Goal: Task Accomplishment & Management: Manage account settings

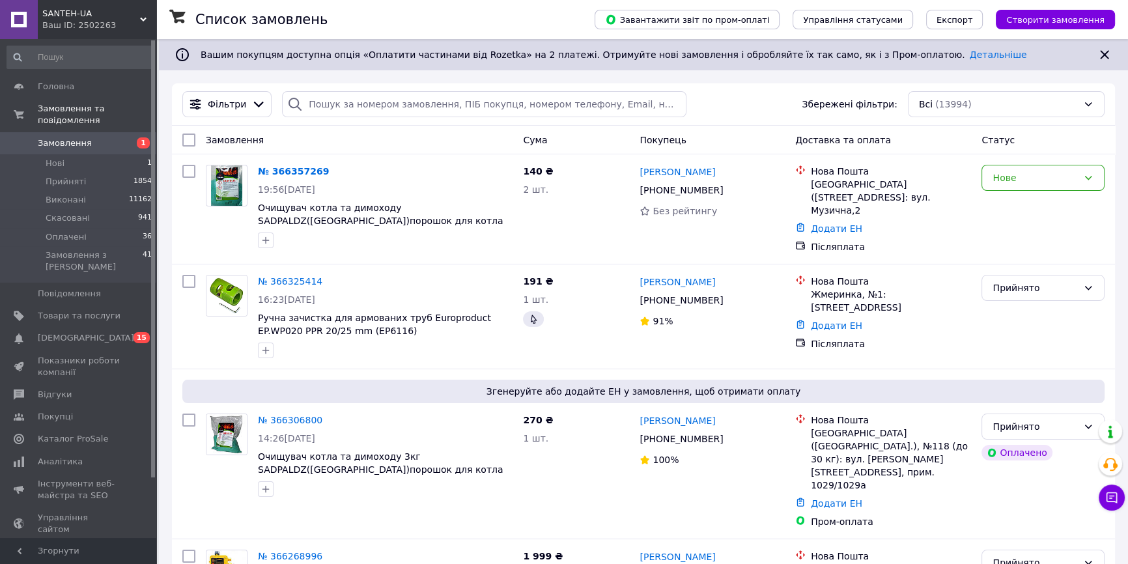
click at [91, 137] on span "Замовлення" at bounding box center [79, 143] width 83 height 12
click at [1023, 180] on div "Нове" at bounding box center [1035, 178] width 85 height 14
click at [1027, 205] on li "Прийнято" at bounding box center [1043, 205] width 122 height 23
click at [750, 339] on div "Олександр Стогу +380 67 840 19 81 91%" at bounding box center [712, 317] width 156 height 94
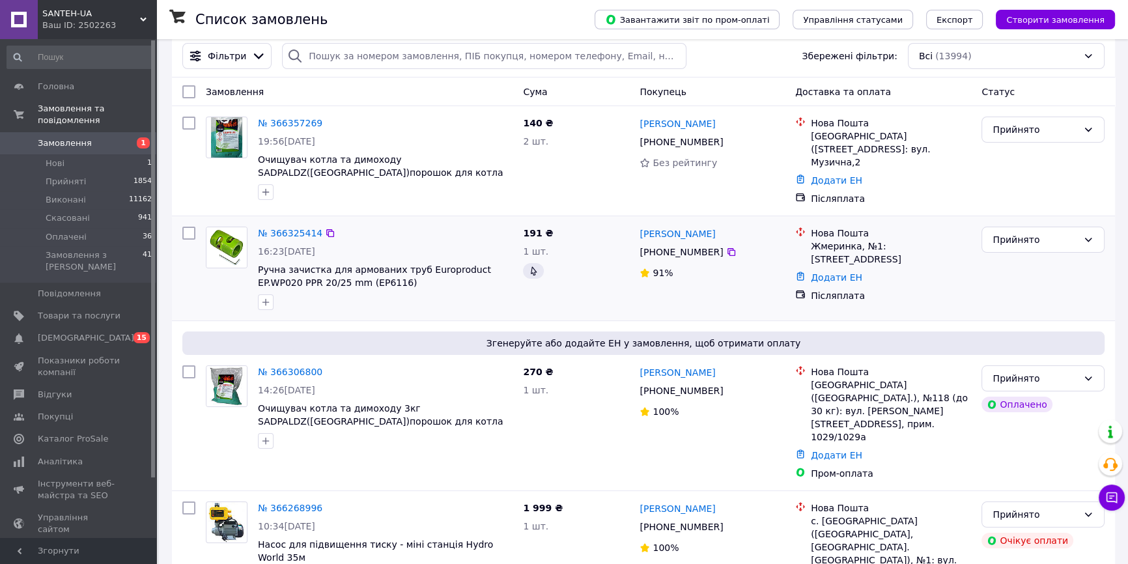
scroll to position [177, 0]
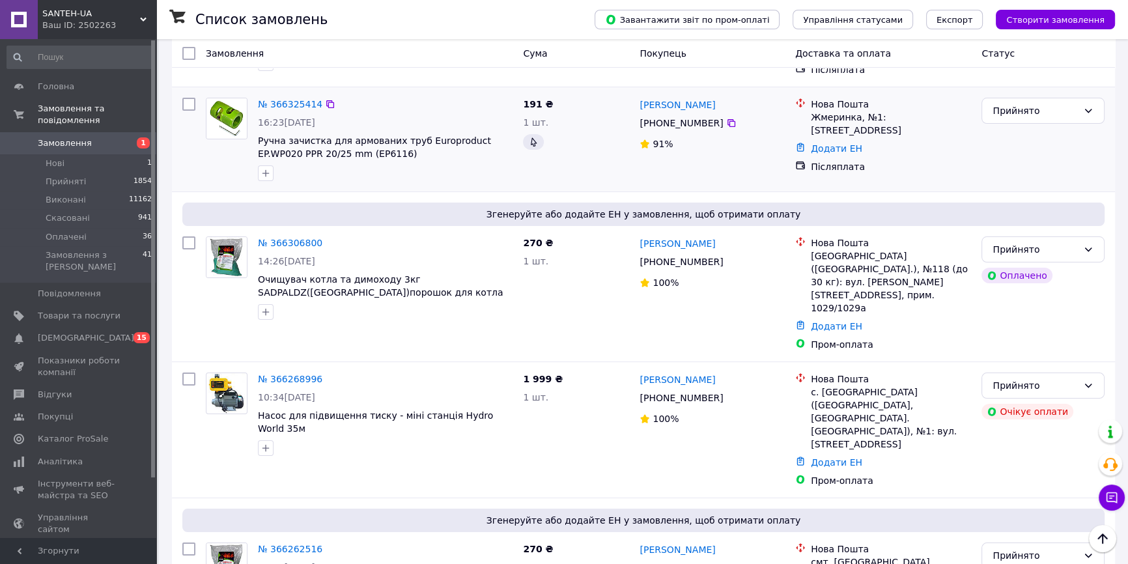
click at [206, 169] on div at bounding box center [227, 139] width 52 height 94
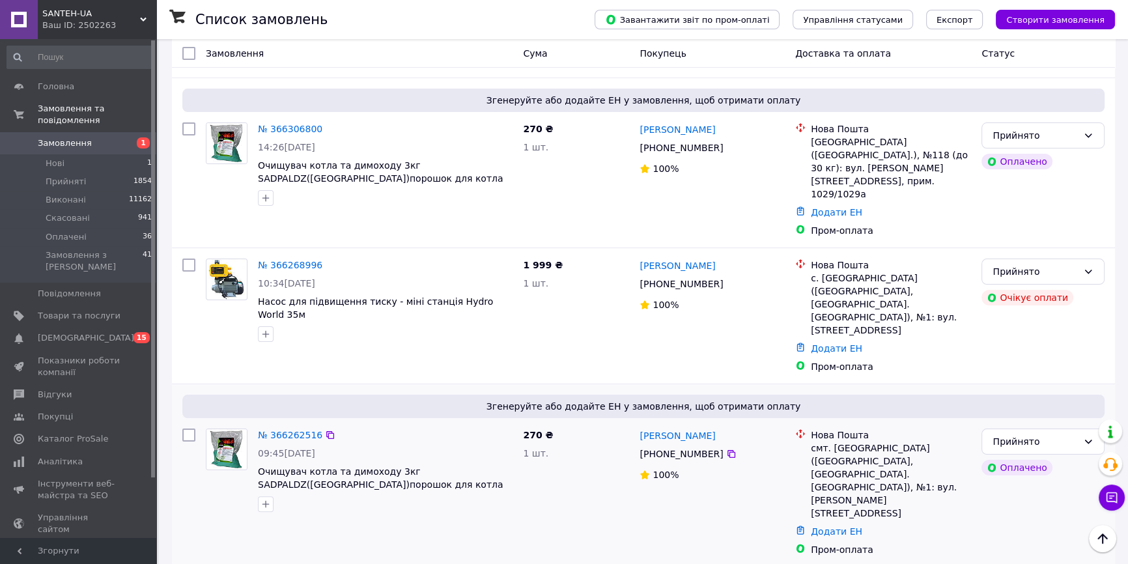
scroll to position [296, 0]
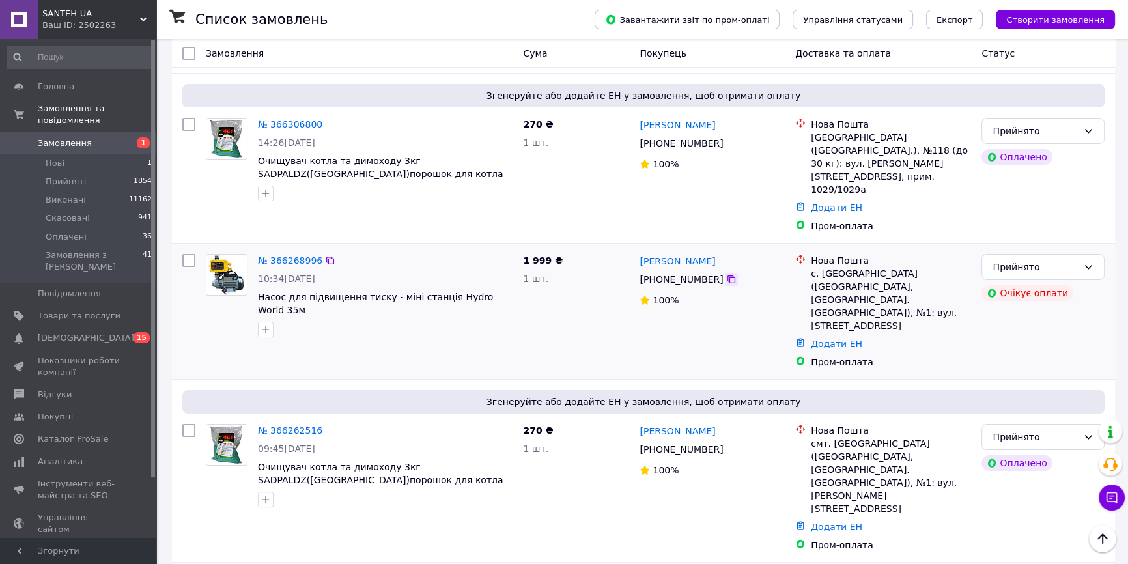
click at [728, 276] on icon at bounding box center [732, 280] width 8 height 8
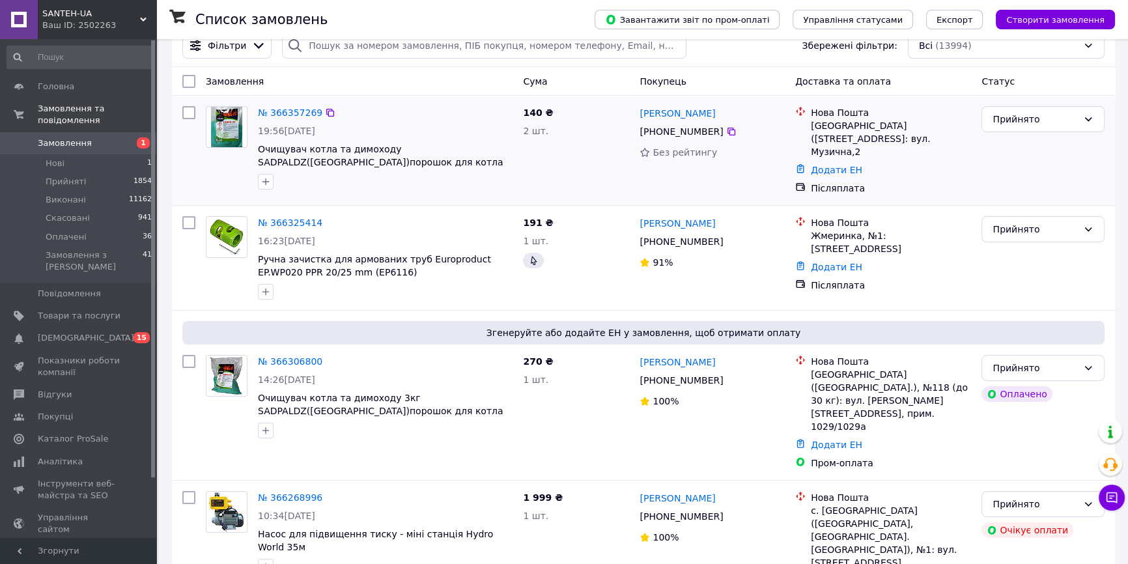
scroll to position [0, 0]
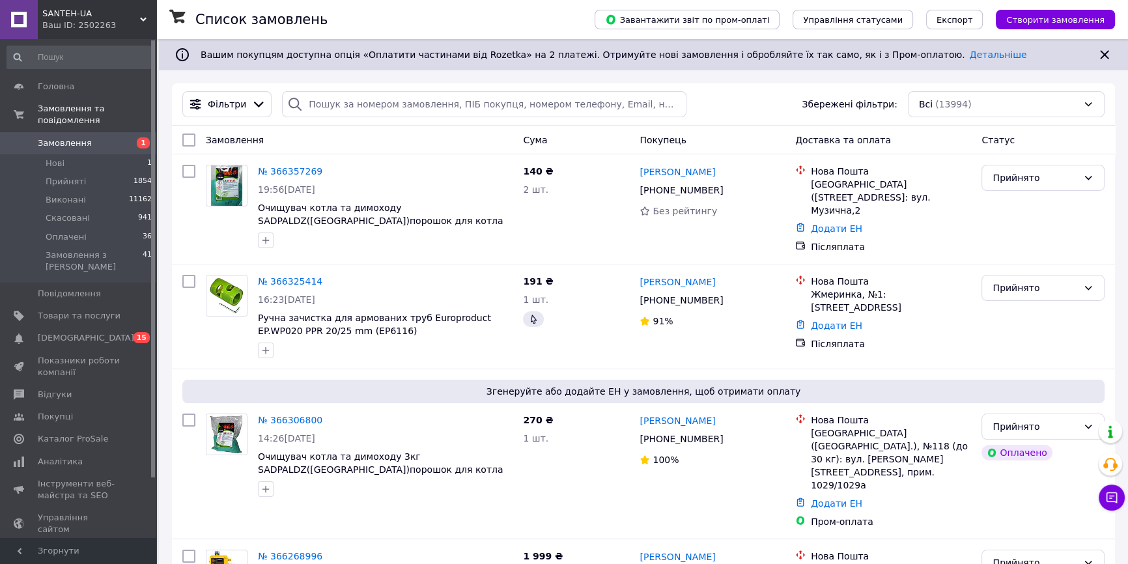
click at [78, 137] on span "Замовлення" at bounding box center [65, 143] width 54 height 12
click at [71, 332] on span "[DEMOGRAPHIC_DATA]" at bounding box center [86, 338] width 96 height 12
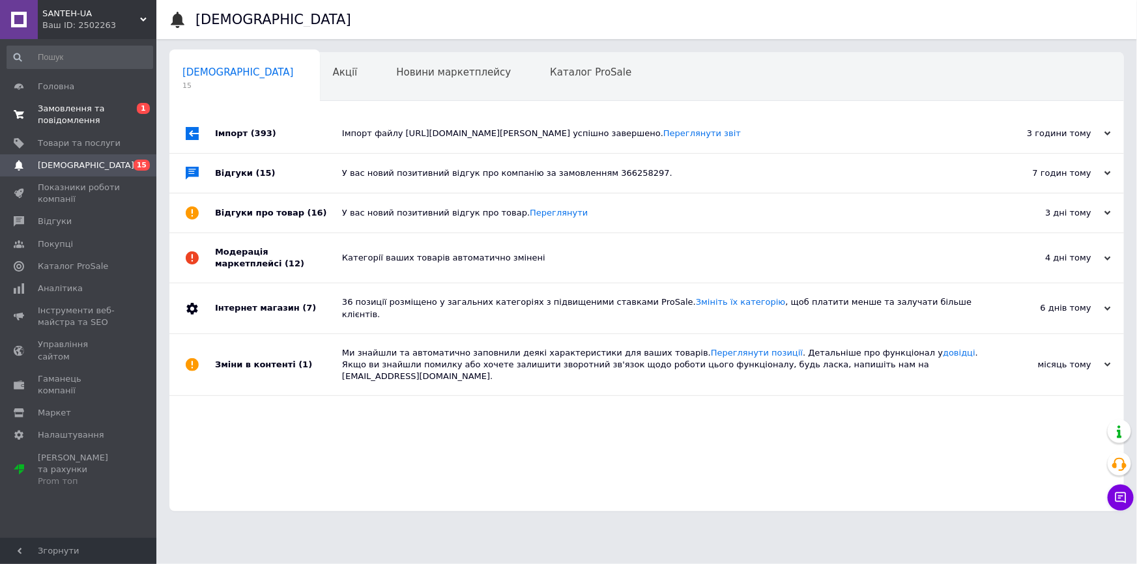
click at [60, 120] on span "Замовлення та повідомлення" at bounding box center [79, 114] width 83 height 23
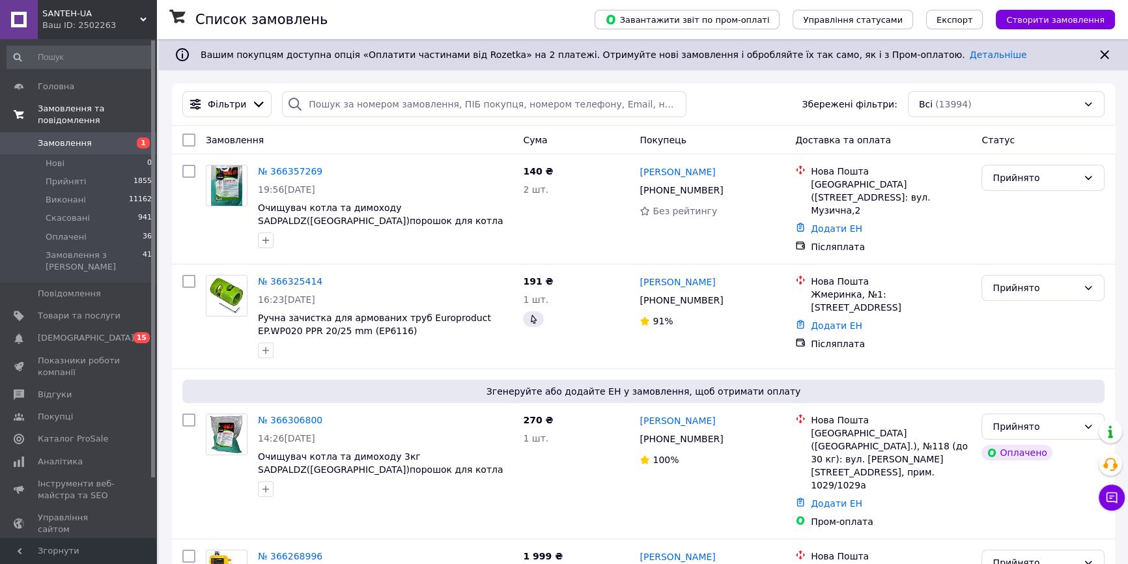
click at [0, 98] on link "Замовлення та повідомлення" at bounding box center [80, 115] width 160 height 34
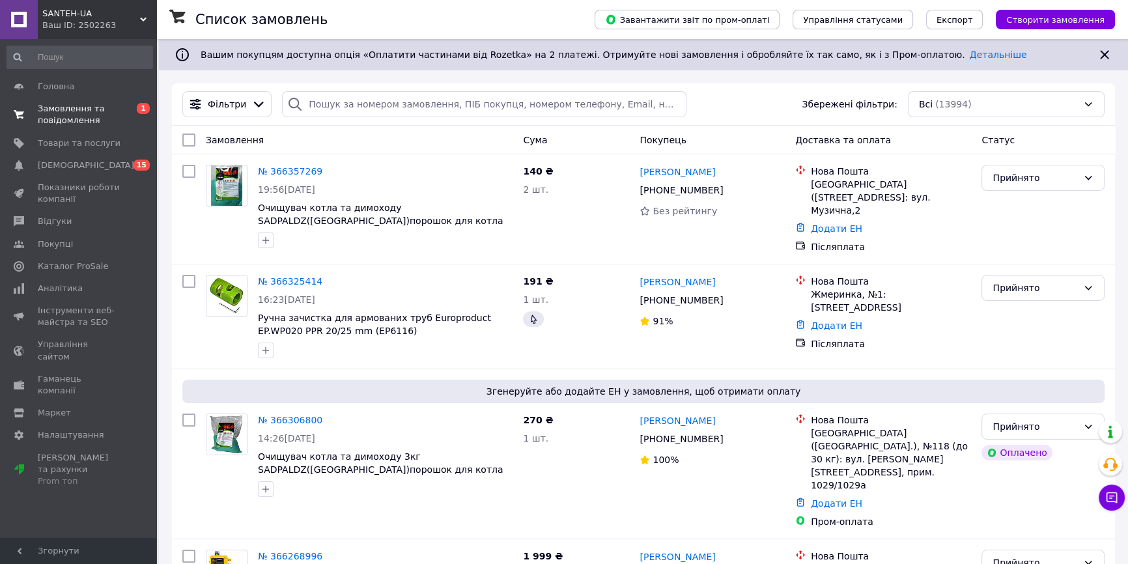
click at [58, 124] on span "Замовлення та повідомлення" at bounding box center [79, 114] width 83 height 23
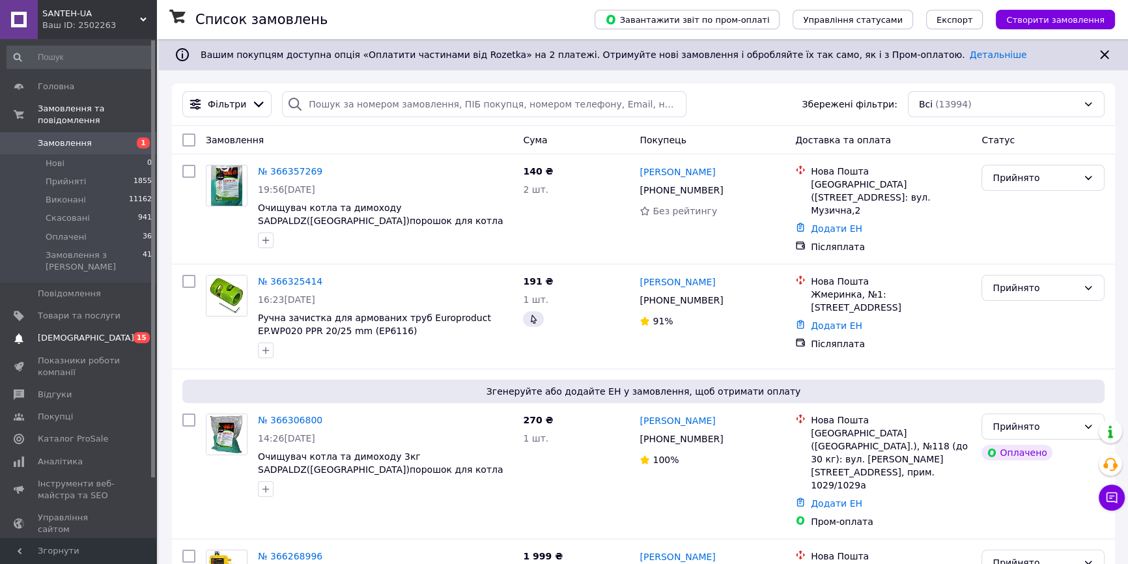
click at [106, 332] on span "[DEMOGRAPHIC_DATA]" at bounding box center [79, 338] width 83 height 12
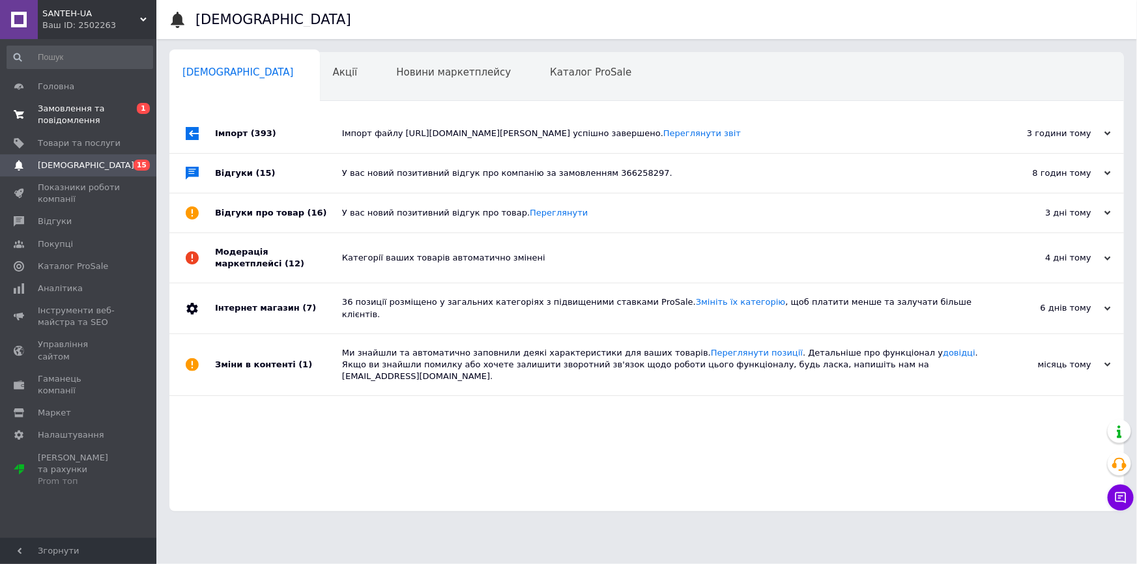
click at [76, 99] on link "Замовлення та повідомлення 0 1" at bounding box center [80, 115] width 160 height 34
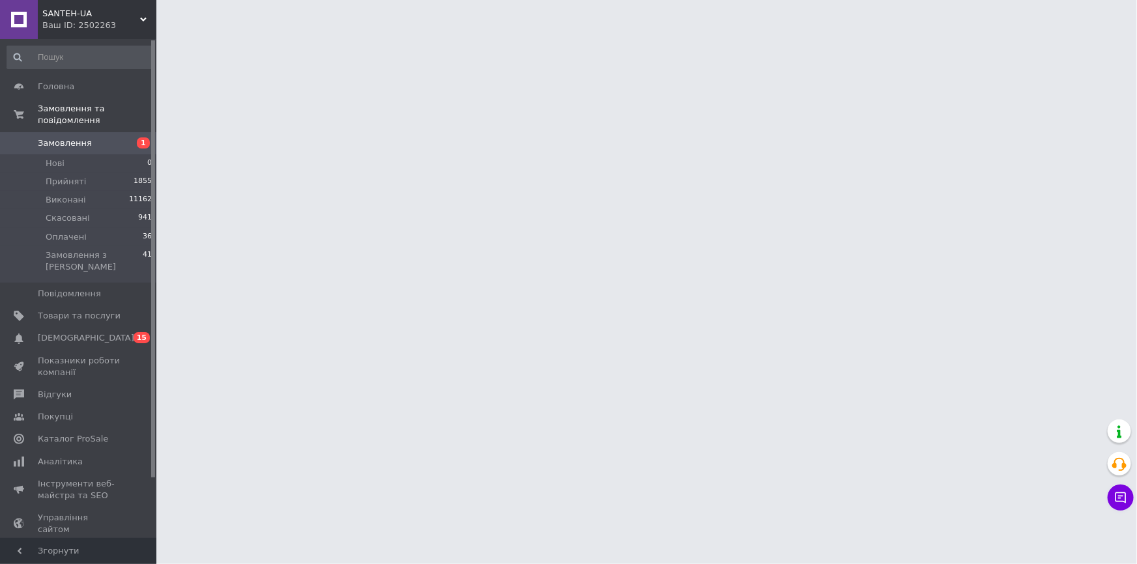
click at [70, 137] on span "Замовлення" at bounding box center [65, 143] width 54 height 12
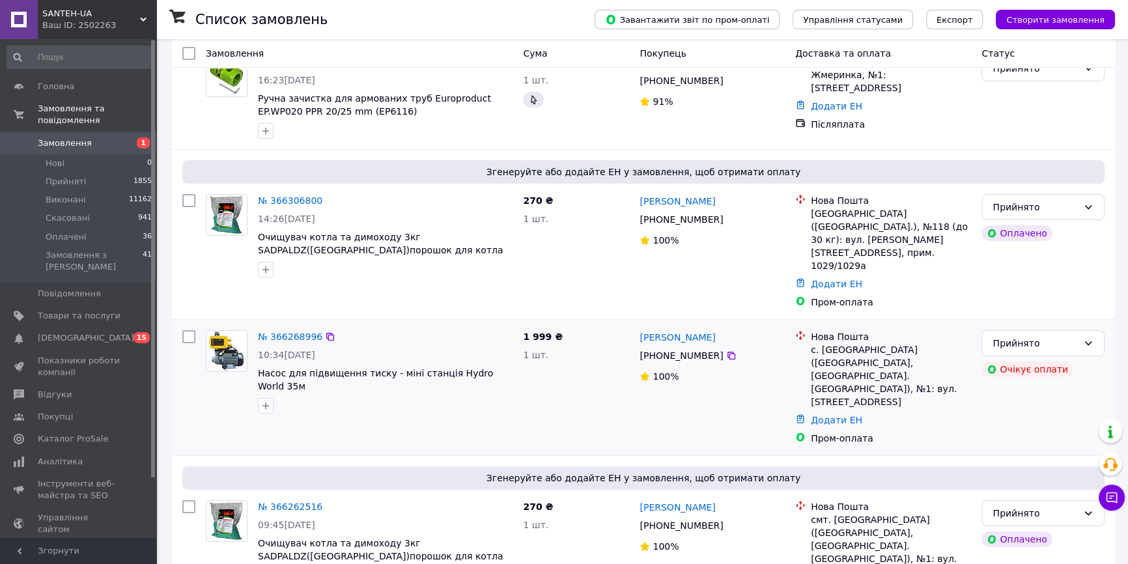
scroll to position [236, 0]
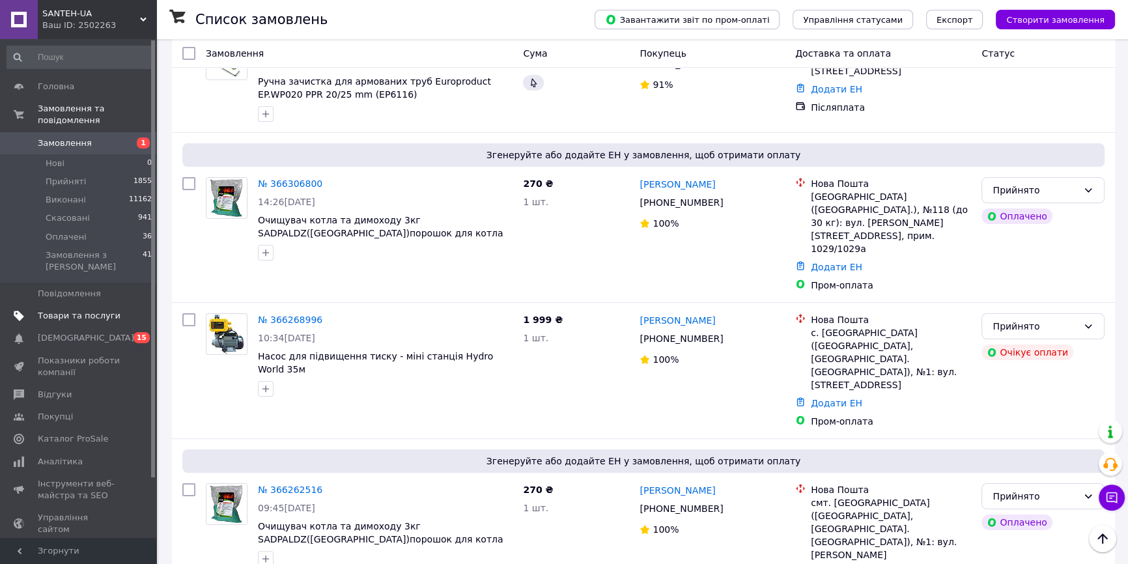
click at [79, 310] on span "Товари та послуги" at bounding box center [79, 316] width 83 height 12
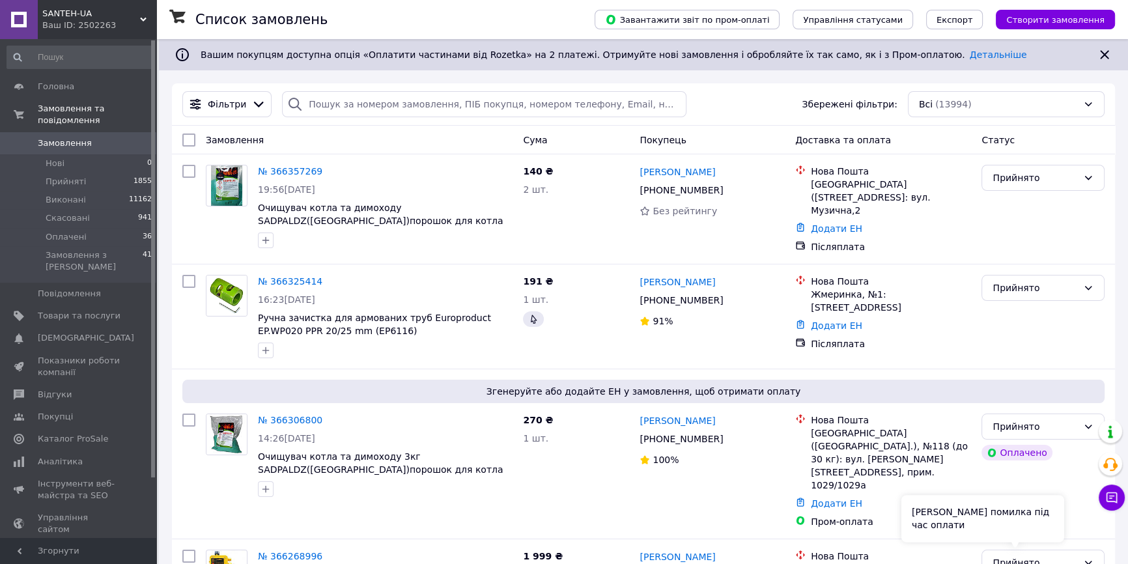
click at [48, 137] on span "Замовлення" at bounding box center [65, 143] width 54 height 12
